Goal: Task Accomplishment & Management: Use online tool/utility

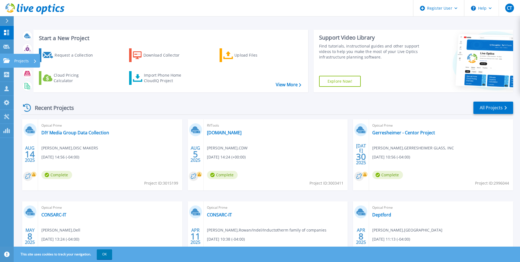
click at [27, 61] on p "Projects" at bounding box center [21, 61] width 15 height 14
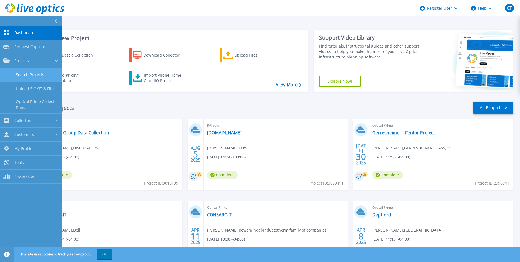
click at [49, 76] on link "Search Projects" at bounding box center [31, 75] width 63 height 14
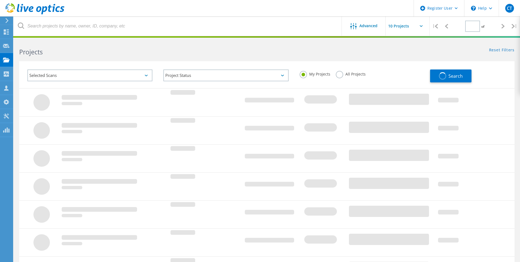
type input "1"
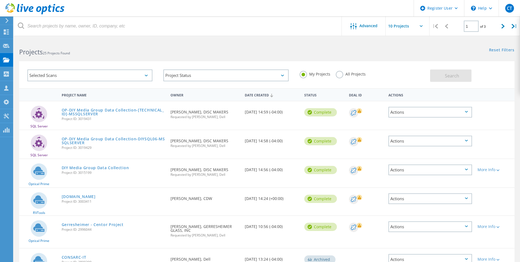
click at [352, 78] on div "All Projects" at bounding box center [351, 75] width 30 height 8
click at [353, 74] on label "All Projects" at bounding box center [351, 73] width 30 height 5
click at [0, 0] on input "All Projects" at bounding box center [0, 0] width 0 height 0
click at [343, 74] on label "All Projects" at bounding box center [351, 73] width 30 height 5
click at [0, 0] on input "All Projects" at bounding box center [0, 0] width 0 height 0
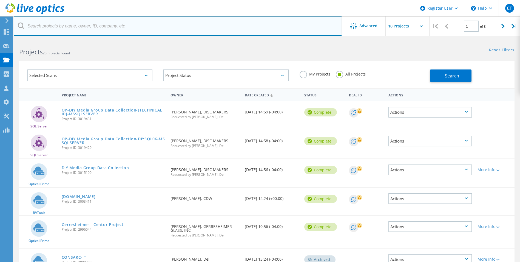
click at [148, 31] on input "text" at bounding box center [178, 25] width 329 height 19
paste input "[PERSON_NAME][EMAIL_ADDRESS][PERSON_NAME][DOMAIN_NAME]"
type input "[PERSON_NAME][EMAIL_ADDRESS][PERSON_NAME][DOMAIN_NAME]"
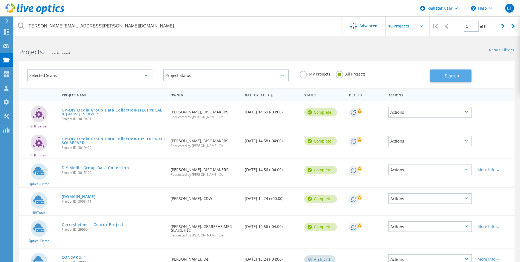
drag, startPoint x: 439, startPoint y: 73, endPoint x: 393, endPoint y: 74, distance: 46.4
click at [439, 74] on button "Search" at bounding box center [450, 75] width 41 height 12
